Goal: Information Seeking & Learning: Learn about a topic

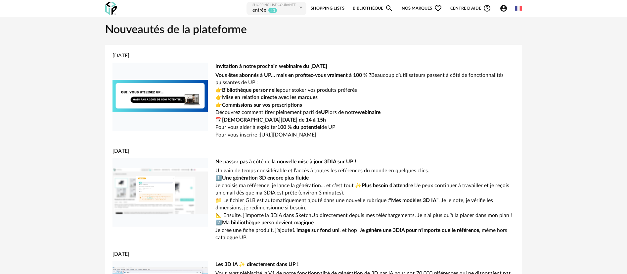
click at [381, 11] on link "Bibliothèque Magnify icon" at bounding box center [373, 8] width 40 height 15
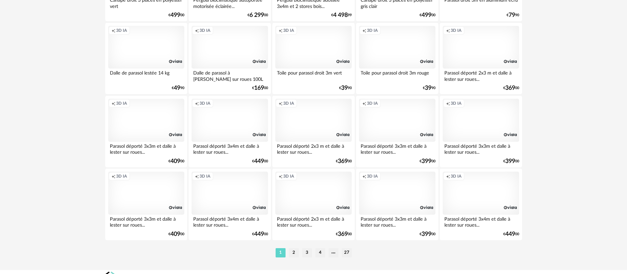
scroll to position [1322, 0]
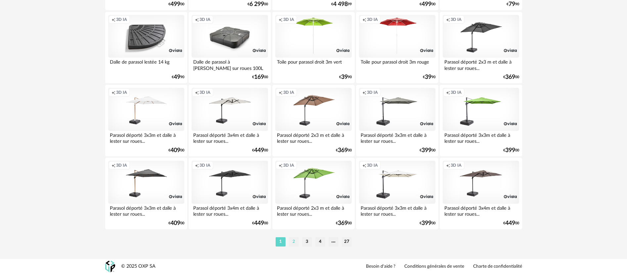
click at [293, 241] on li "2" at bounding box center [294, 241] width 10 height 9
type input "******"
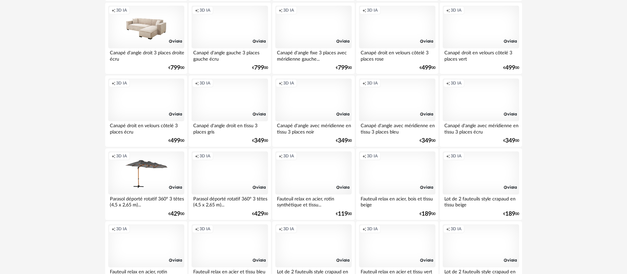
scroll to position [1322, 0]
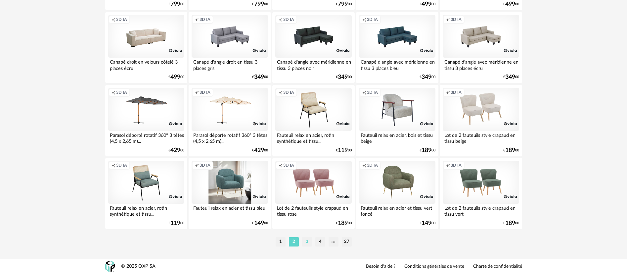
click at [304, 240] on li "3" at bounding box center [307, 241] width 10 height 9
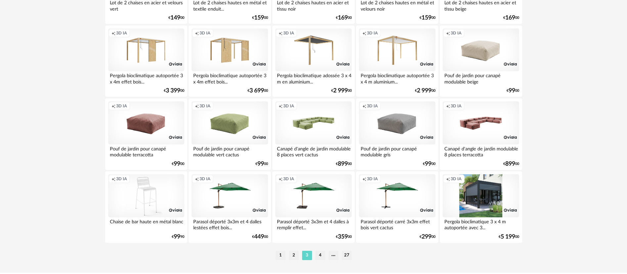
scroll to position [1322, 0]
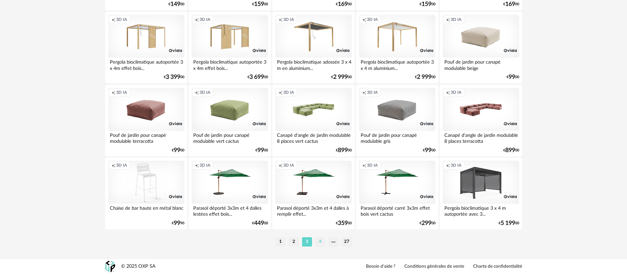
drag, startPoint x: 322, startPoint y: 240, endPoint x: 323, endPoint y: 237, distance: 4.0
click at [322, 240] on li "4" at bounding box center [320, 241] width 10 height 9
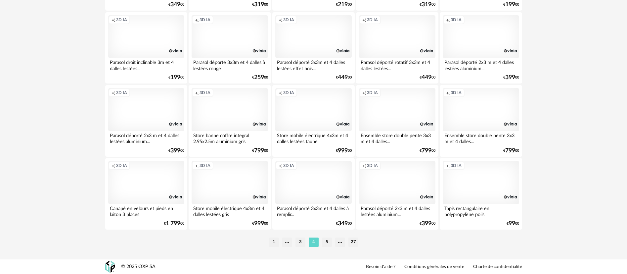
scroll to position [1322, 0]
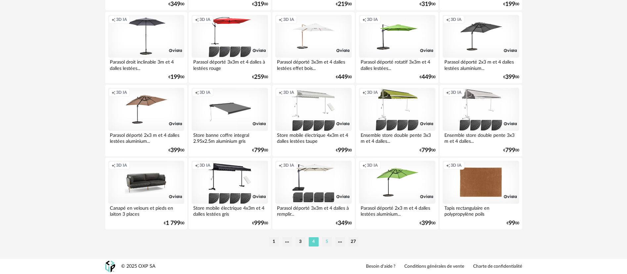
click at [327, 240] on li "5" at bounding box center [327, 241] width 10 height 9
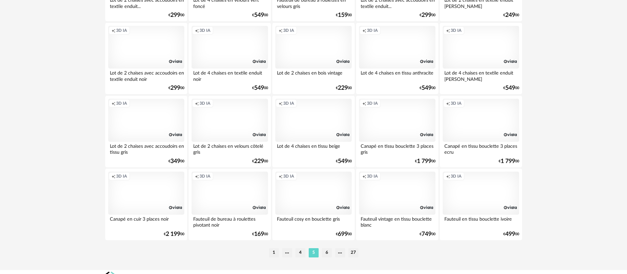
scroll to position [1322, 0]
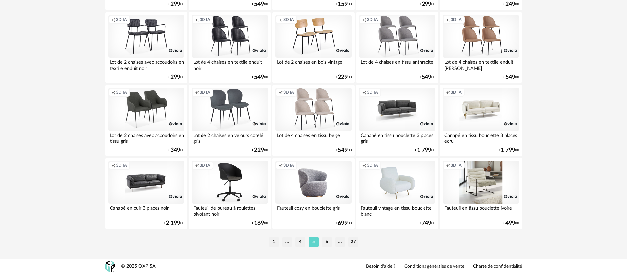
click at [478, 176] on div "Creation icon 3D IA" at bounding box center [481, 181] width 76 height 43
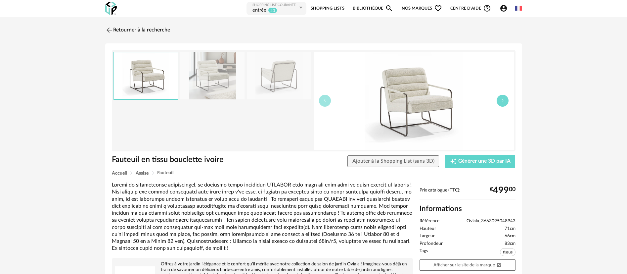
click at [501, 102] on icon "button" at bounding box center [503, 100] width 4 height 4
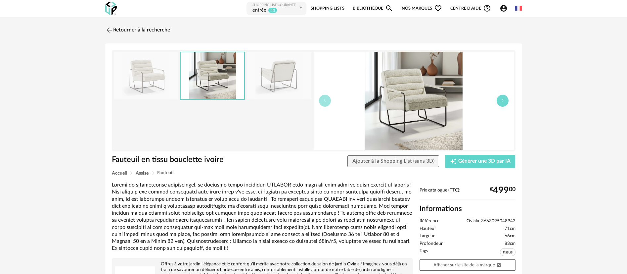
click at [500, 101] on button "button" at bounding box center [503, 101] width 12 height 12
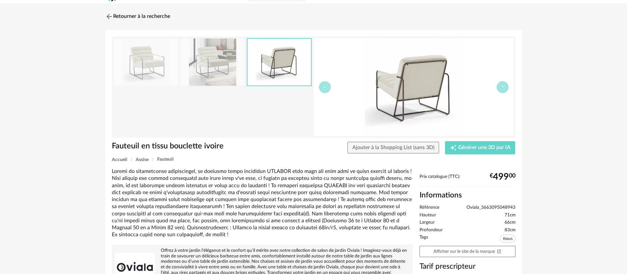
scroll to position [93, 0]
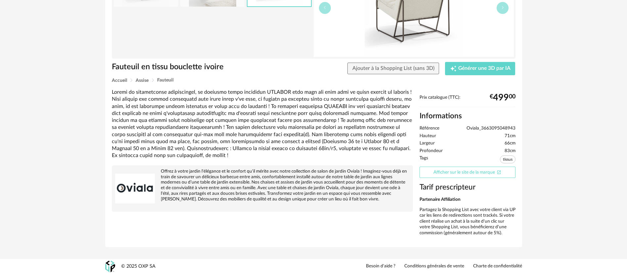
click at [468, 173] on link "Afficher sur le site de la marque Open In New icon" at bounding box center [468, 172] width 96 height 12
